Goal: Information Seeking & Learning: Learn about a topic

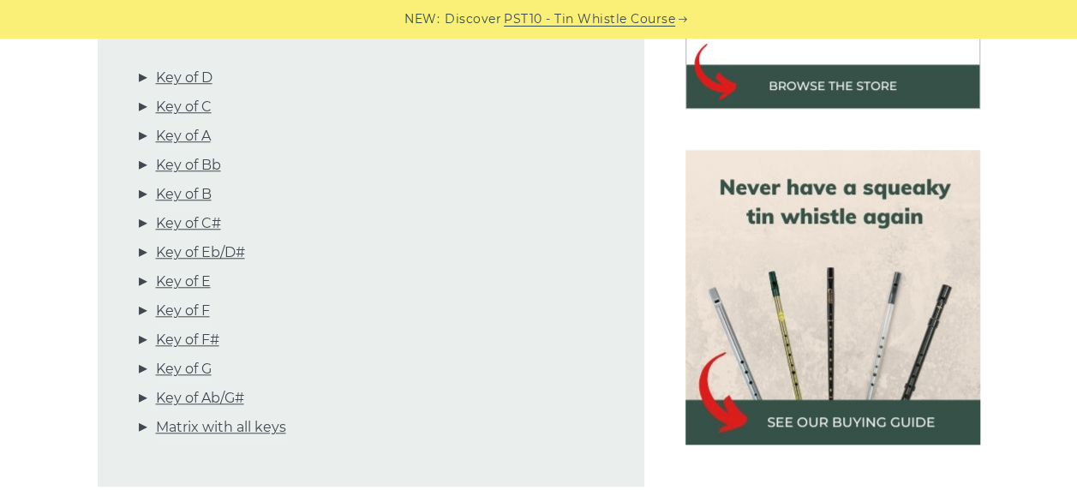
scroll to position [675, 0]
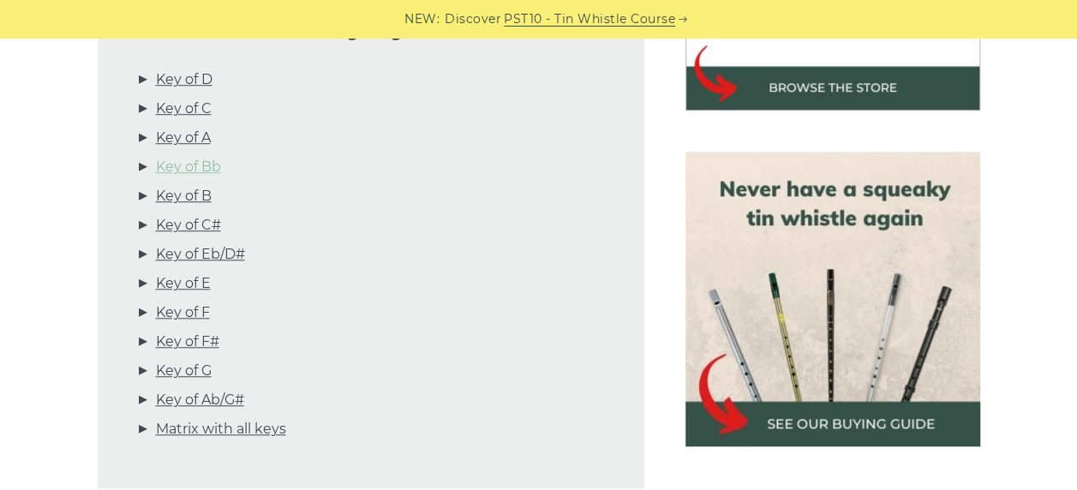
click at [206, 156] on link "Key of Bb" at bounding box center [188, 167] width 65 height 22
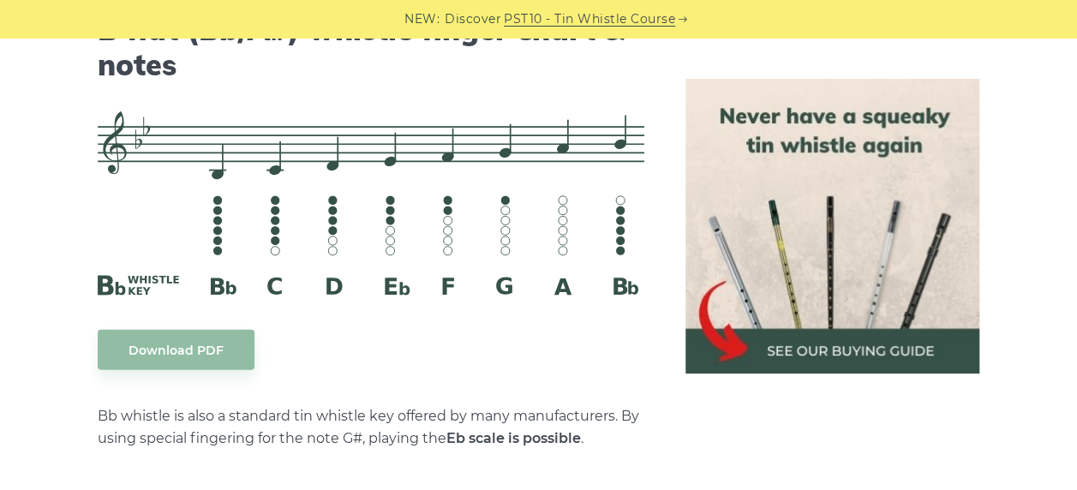
scroll to position [5393, 0]
click at [162, 336] on body "NEW: Discover PST10 - Tin Whistle Course Lessons Fingering Charts Tabs & Notes …" at bounding box center [538, 115] width 1077 height 11016
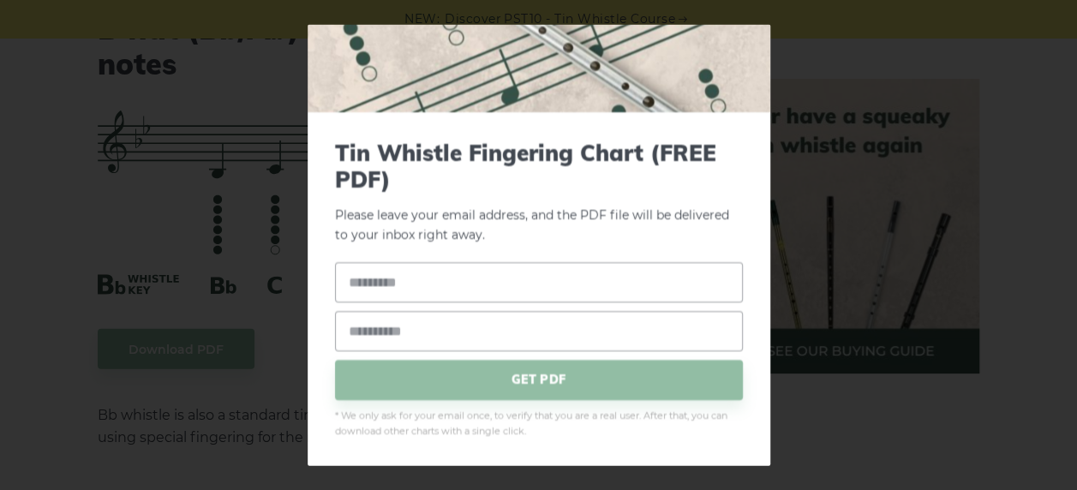
scroll to position [86, 0]
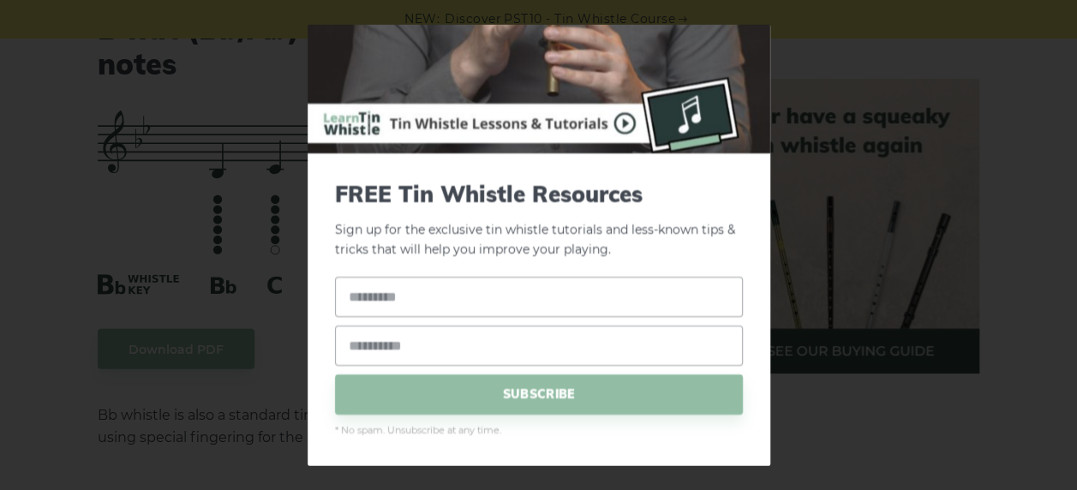
click at [880, 336] on div "× FREE Tin Whistle Resources Sign up for the exclusive tin whistle tutorials an…" at bounding box center [538, 245] width 1077 height 490
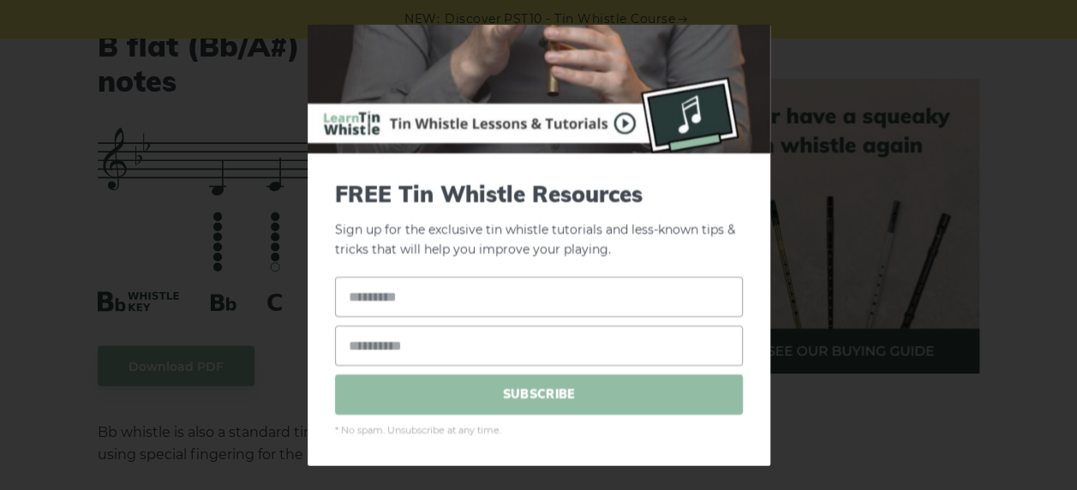
scroll to position [5328, 0]
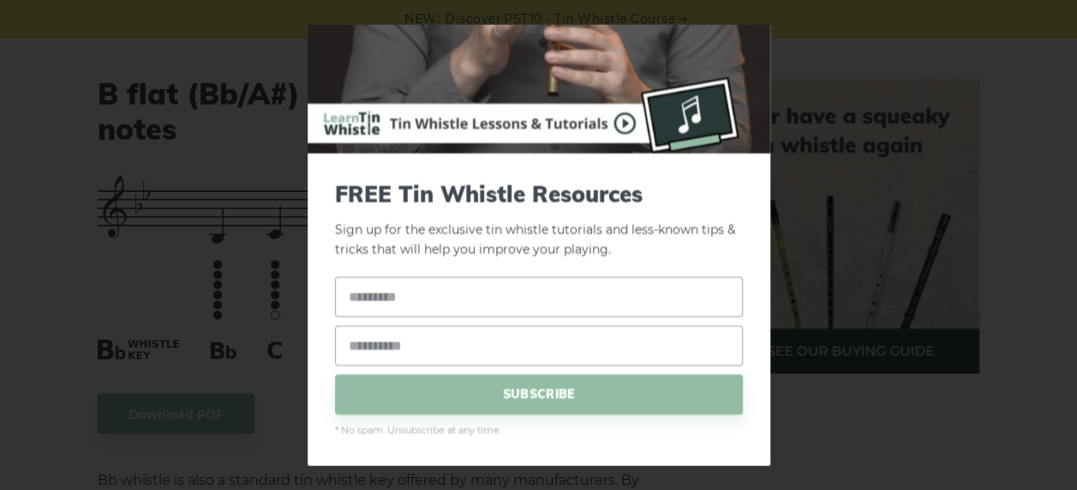
click at [130, 315] on div "× FREE Tin Whistle Resources Sign up for the exclusive tin whistle tutorials an…" at bounding box center [538, 245] width 1077 height 490
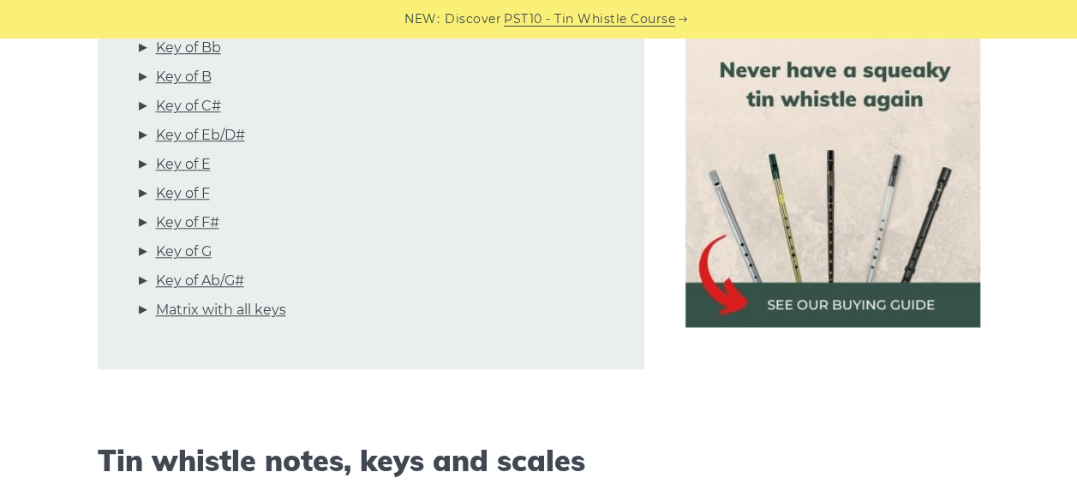
scroll to position [665, 0]
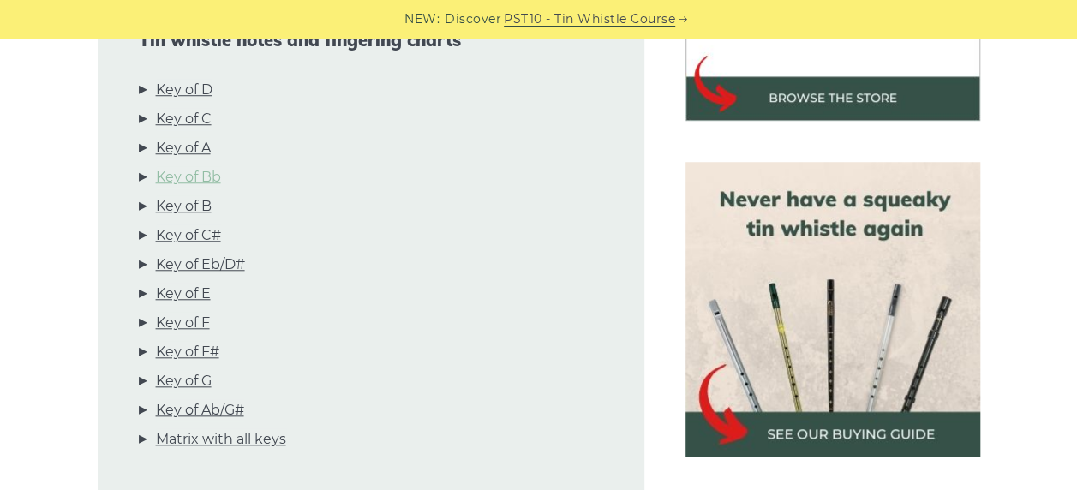
click at [187, 166] on link "Key of Bb" at bounding box center [188, 177] width 65 height 22
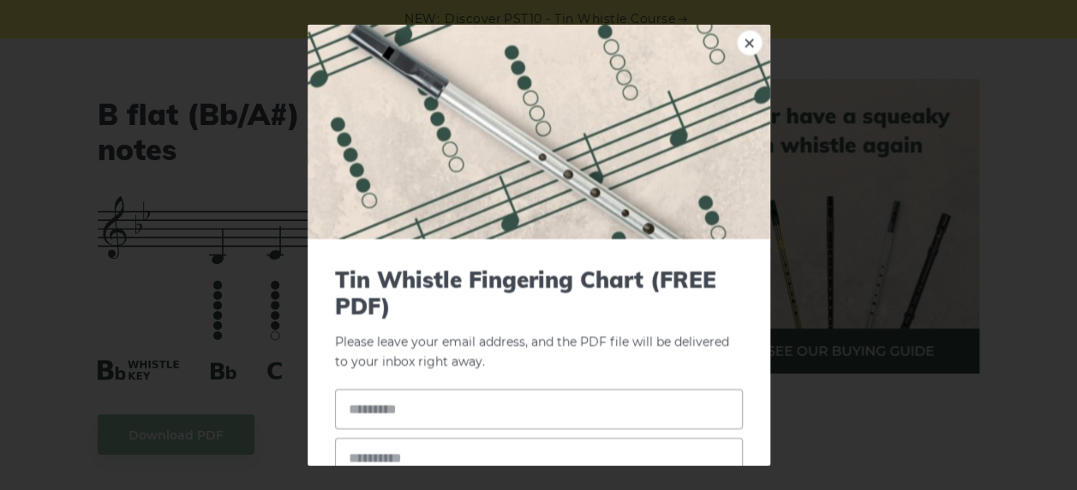
scroll to position [5308, 0]
click at [743, 48] on link "×" at bounding box center [750, 43] width 26 height 26
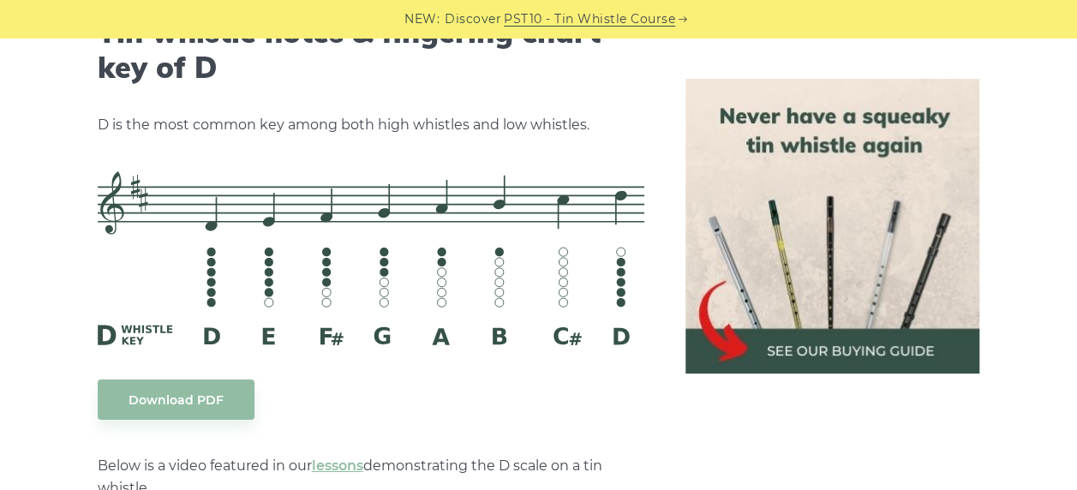
scroll to position [2737, 0]
